Goal: Navigation & Orientation: Find specific page/section

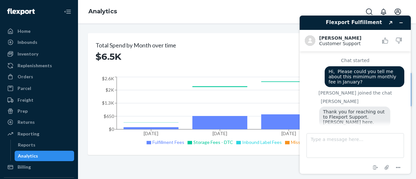
scroll to position [243, 0]
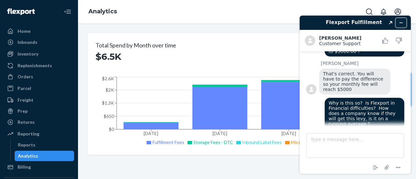
click at [401, 19] on button "Minimize widget" at bounding box center [400, 22] width 10 height 9
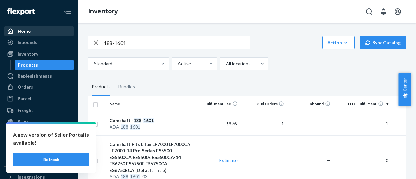
click at [31, 32] on div "Home" at bounding box center [39, 31] width 69 height 9
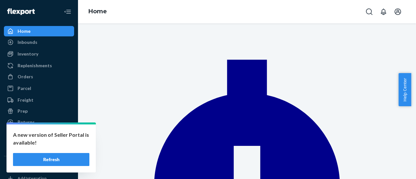
click at [65, 161] on button "Refresh" at bounding box center [51, 159] width 76 height 13
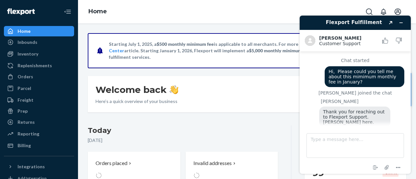
scroll to position [33, 0]
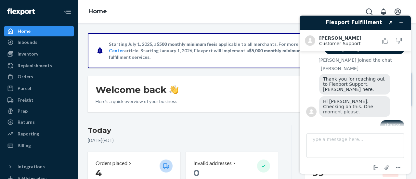
click at [229, 54] on p "Starting July 1, 2025, a $500 monthly minimum fee is applicable to all merchant…" at bounding box center [246, 50] width 275 height 19
click at [400, 21] on icon "Minimize widget" at bounding box center [400, 22] width 5 height 5
